Goal: Information Seeking & Learning: Learn about a topic

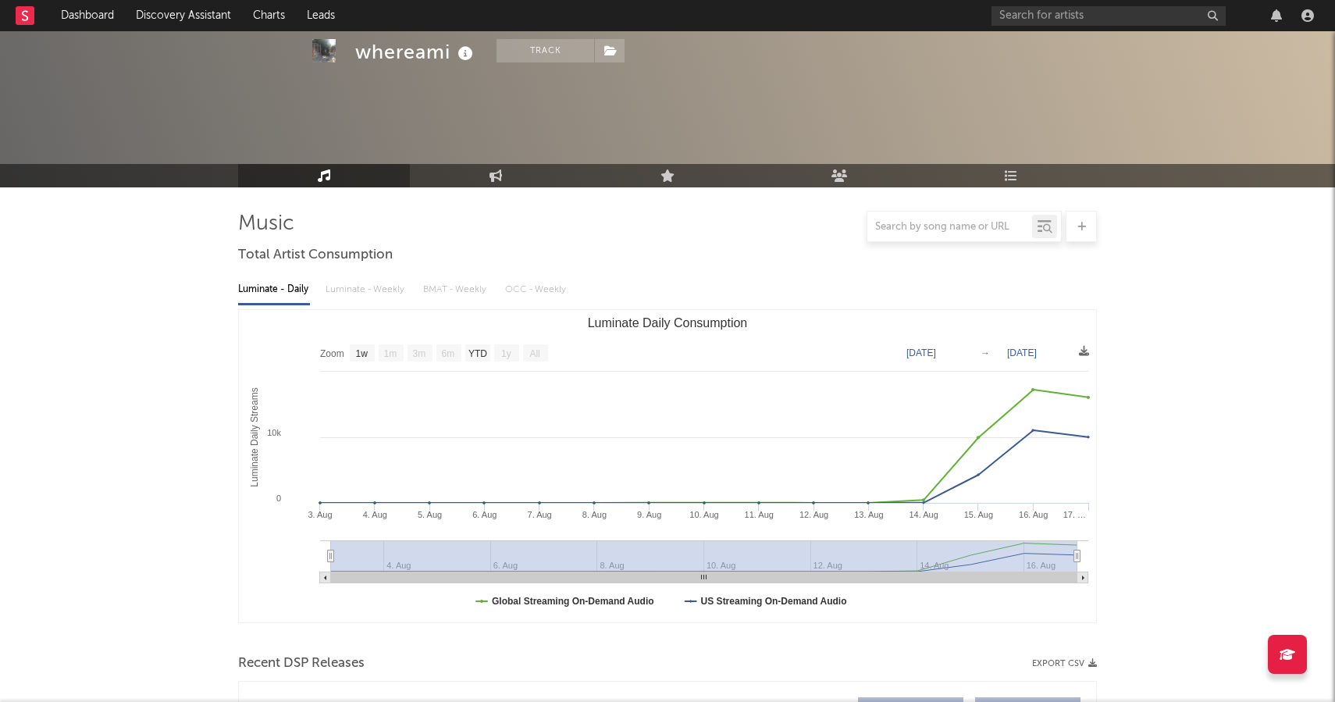
select select "1w"
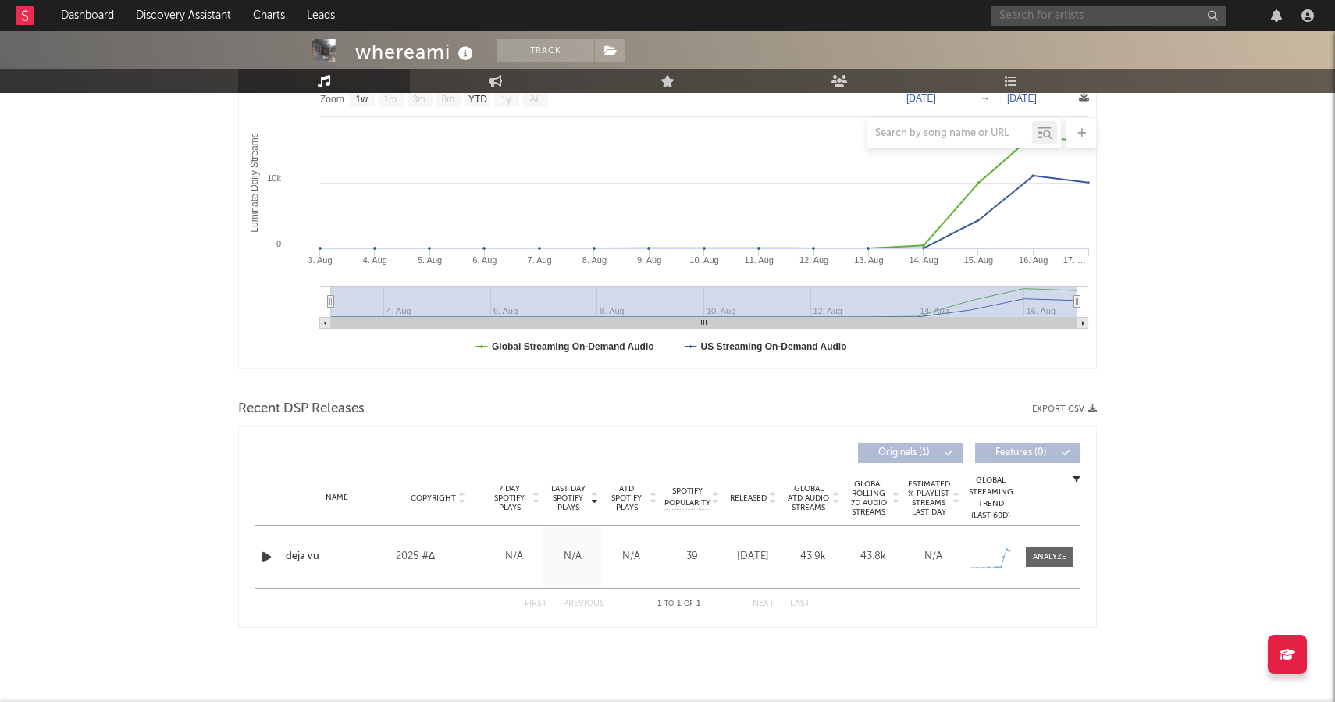
click at [1041, 17] on input "text" at bounding box center [1108, 16] width 234 height 20
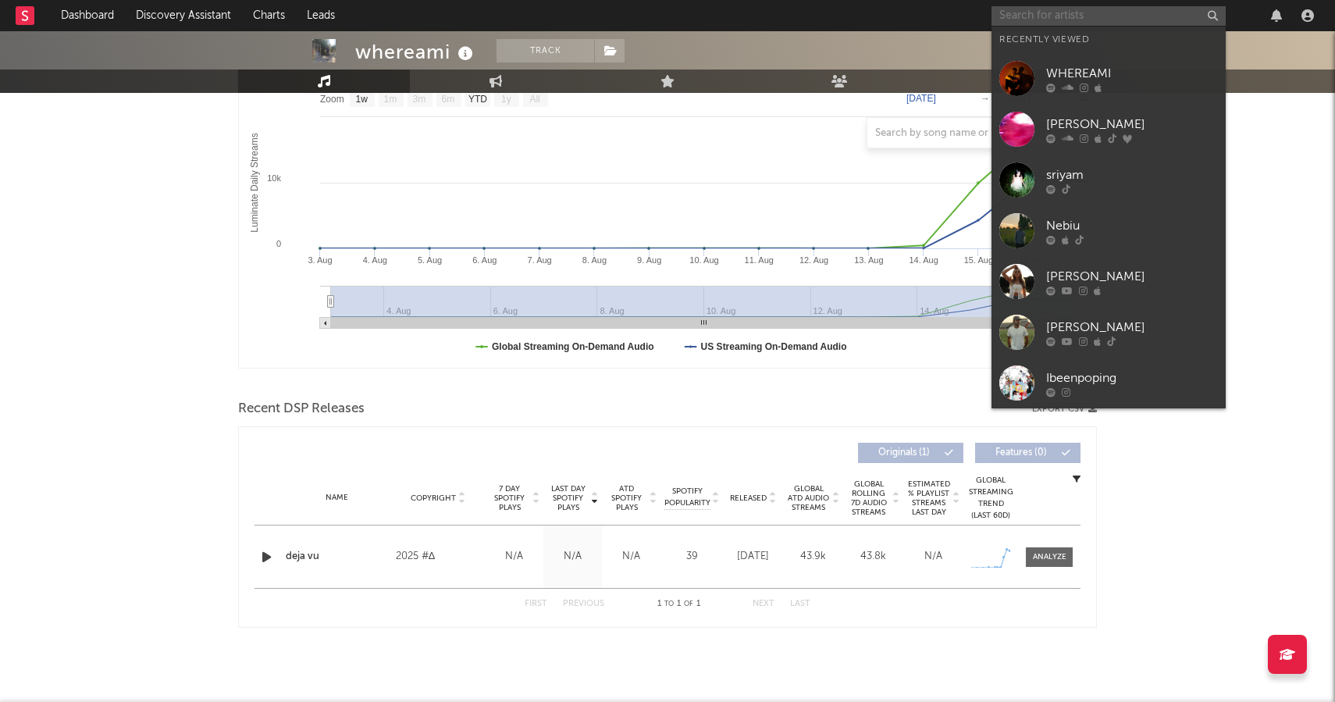
paste input "[URL][DOMAIN_NAME]"
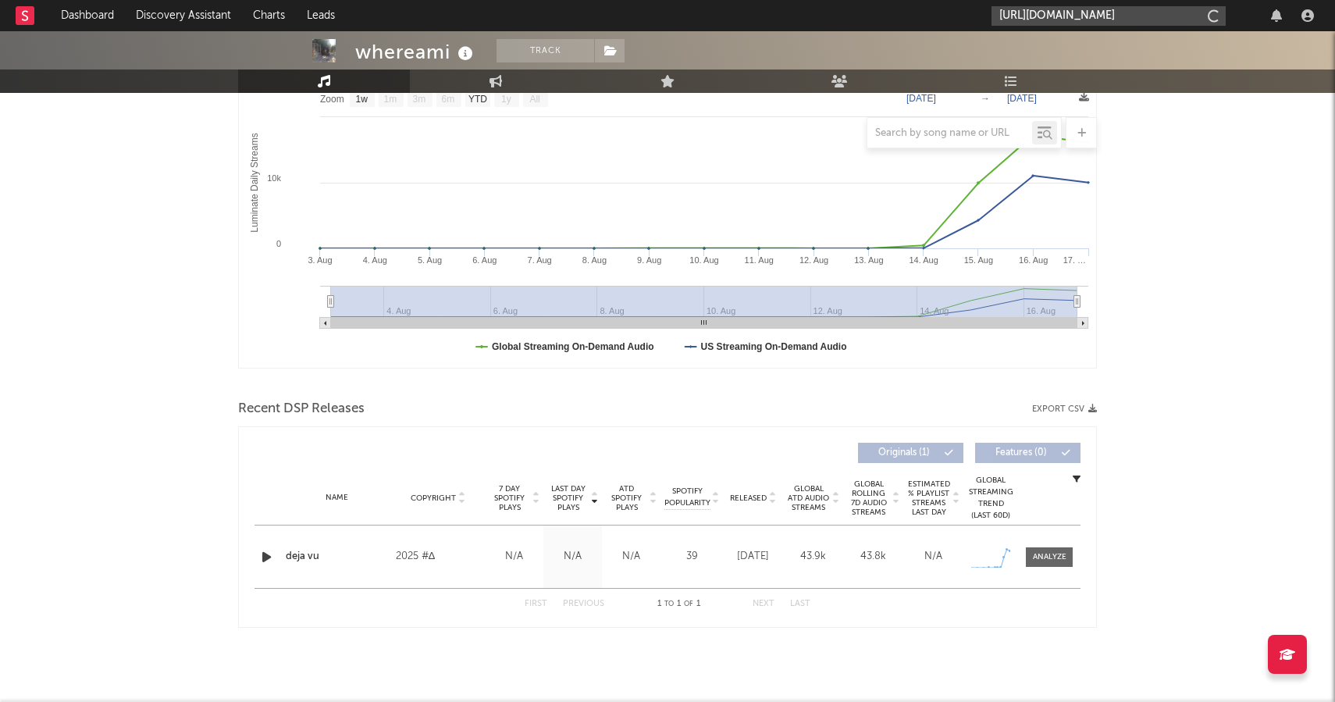
type input "[URL][DOMAIN_NAME]"
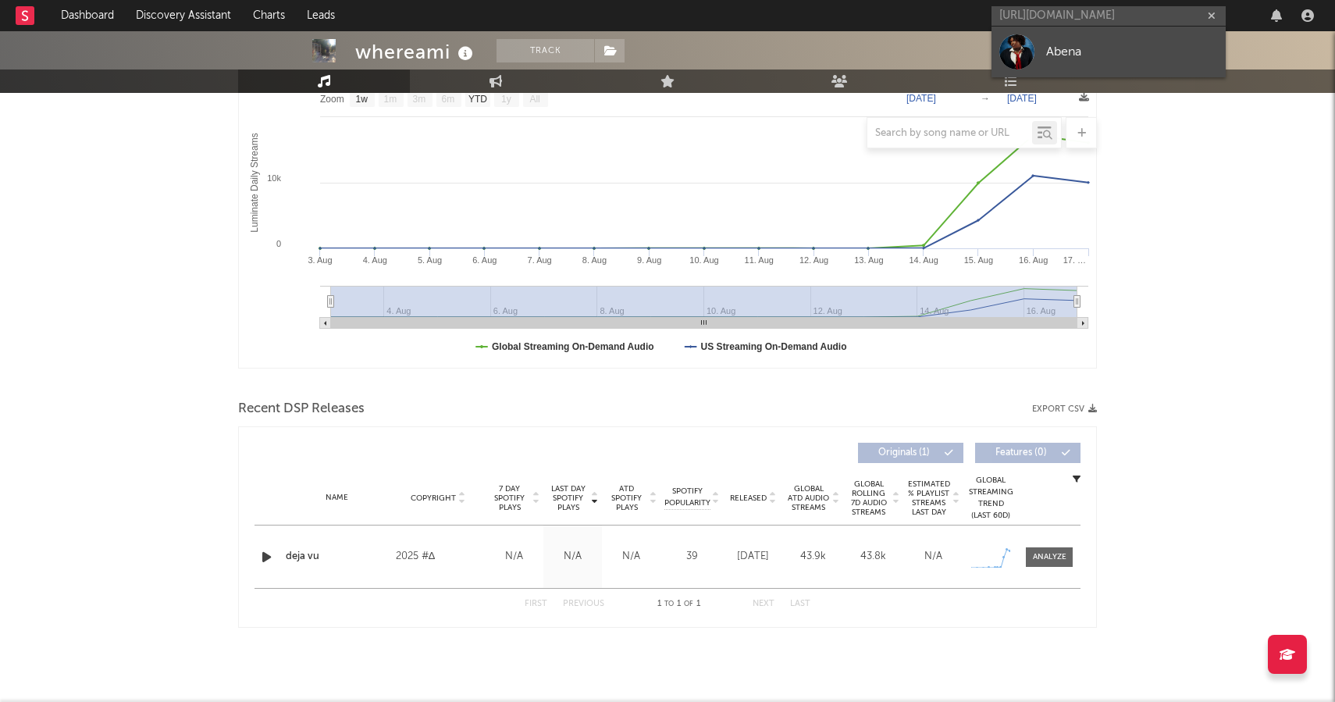
click at [1048, 48] on div "Abena" at bounding box center [1132, 51] width 172 height 19
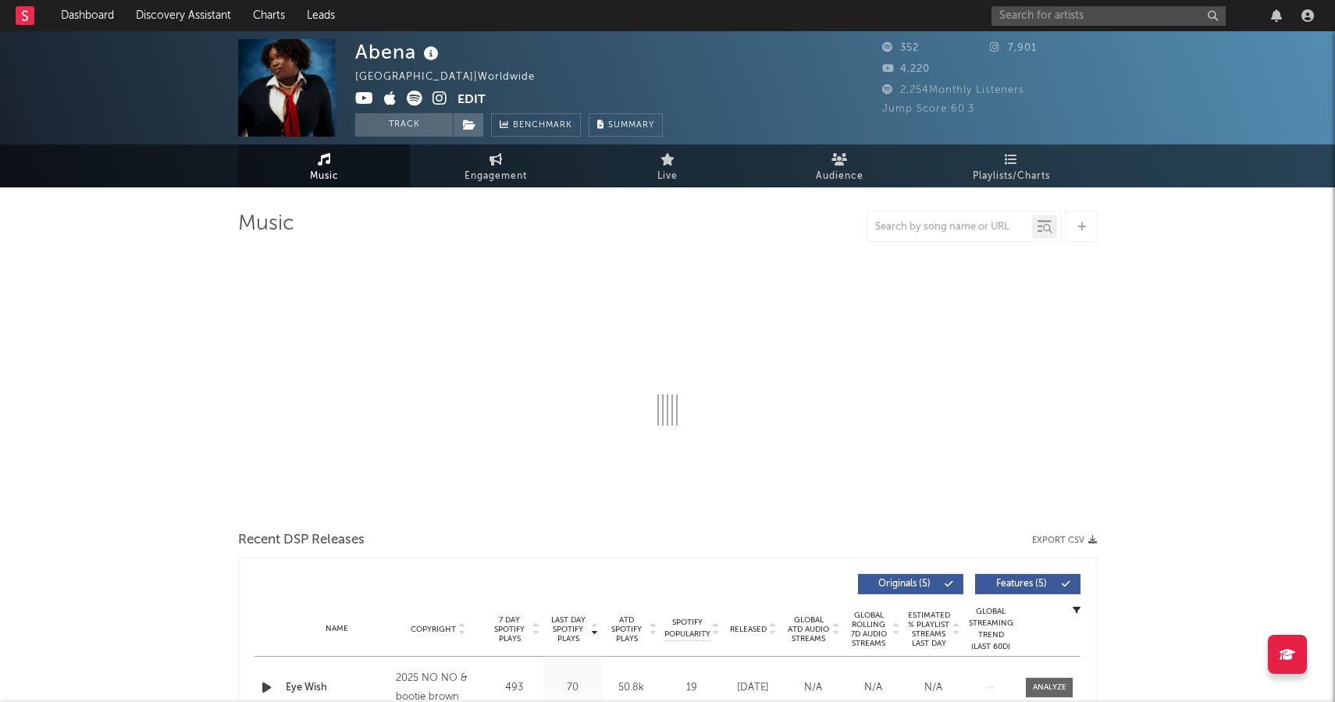
select select "1w"
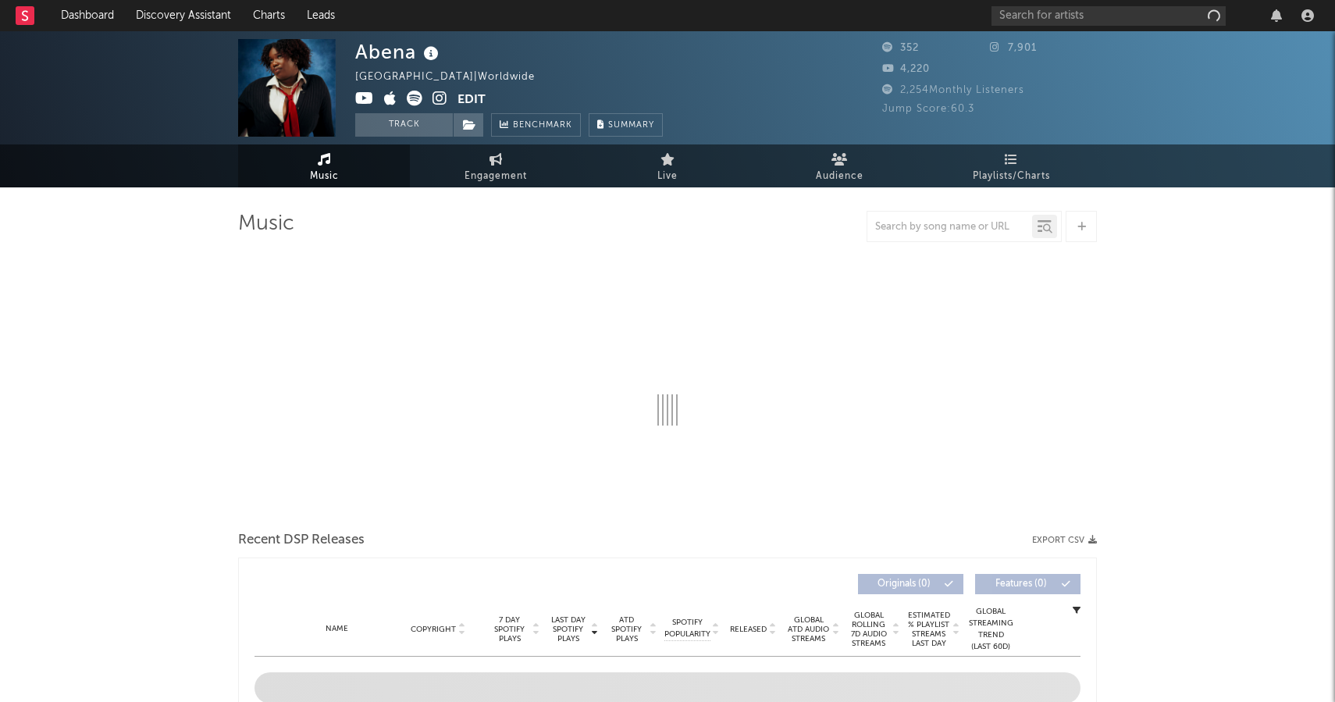
select select "1w"
